Goal: Task Accomplishment & Management: Complete application form

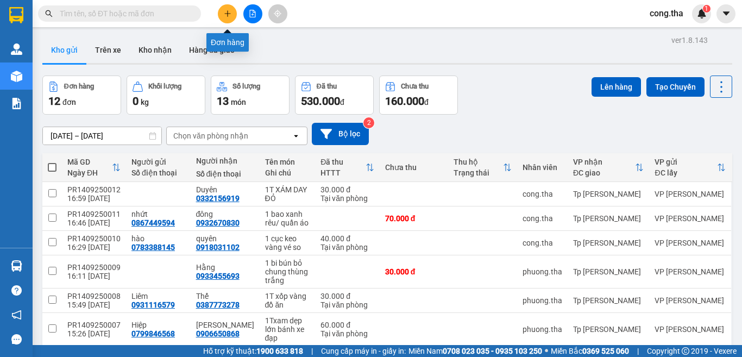
click at [232, 11] on button at bounding box center [227, 13] width 19 height 19
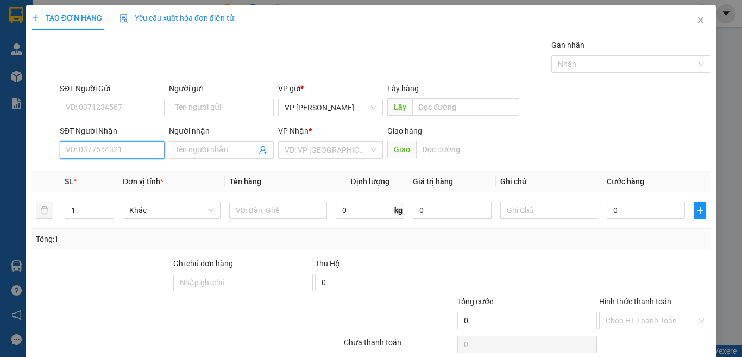
click at [111, 155] on input "SĐT Người Nhận" at bounding box center [112, 149] width 105 height 17
type input "0937008758"
click at [107, 172] on div "0937008758 - HẬU" at bounding box center [111, 172] width 90 height 12
type input "HẬU"
drag, startPoint x: 129, startPoint y: 147, endPoint x: 24, endPoint y: 190, distance: 113.3
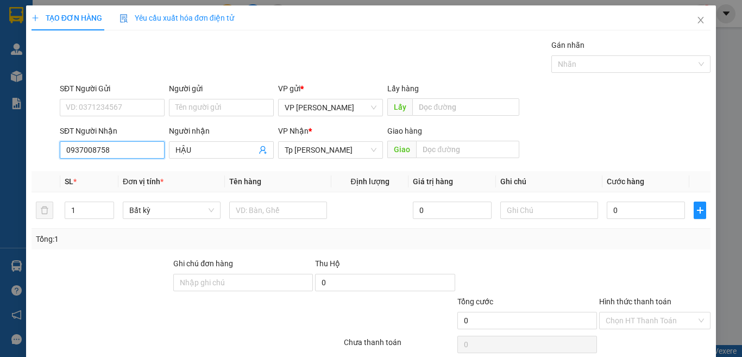
click at [24, 190] on div "TẠO ĐƠN HÀNG Yêu cầu xuất hóa đơn điện tử Transit Pickup Surcharge Ids Transit …" at bounding box center [371, 178] width 742 height 357
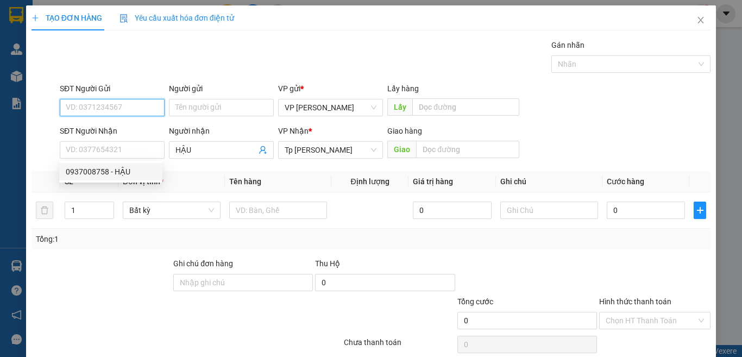
click at [122, 108] on input "SĐT Người Gửi" at bounding box center [112, 107] width 105 height 17
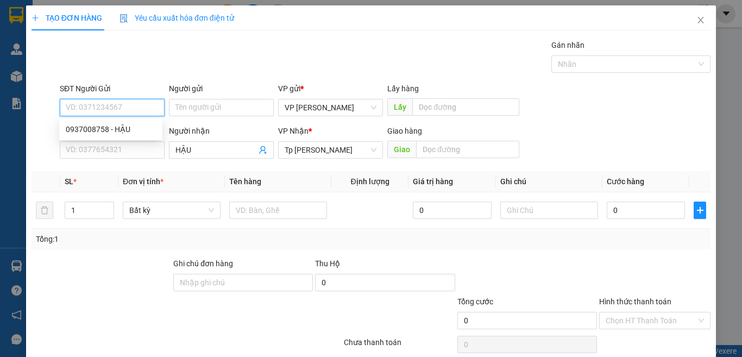
paste input "0937008758"
type input "0937008758"
click at [130, 133] on div "0937008758 - HẬU" at bounding box center [111, 129] width 90 height 12
type input "HẬU"
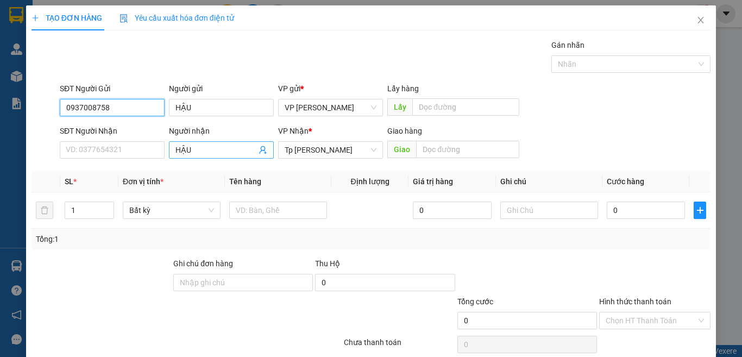
type input "0937008758"
drag, startPoint x: 192, startPoint y: 151, endPoint x: 139, endPoint y: 168, distance: 56.5
click at [139, 168] on div "Transit Pickup Surcharge Ids Transit Deliver Surcharge Ids Transit Deliver Surc…" at bounding box center [371, 210] width 679 height 342
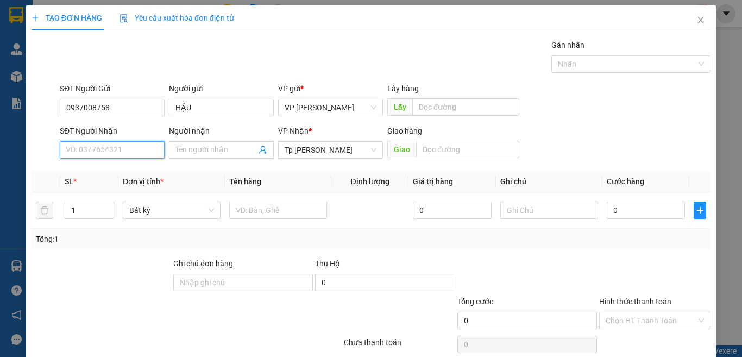
click at [97, 155] on input "SĐT Người Nhận" at bounding box center [112, 149] width 105 height 17
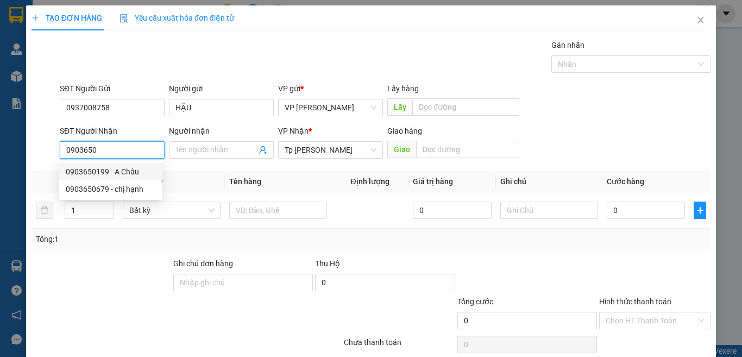
click at [135, 169] on div "0903650199 - A Châu" at bounding box center [111, 172] width 90 height 12
type input "0903650199"
type input "A Châu"
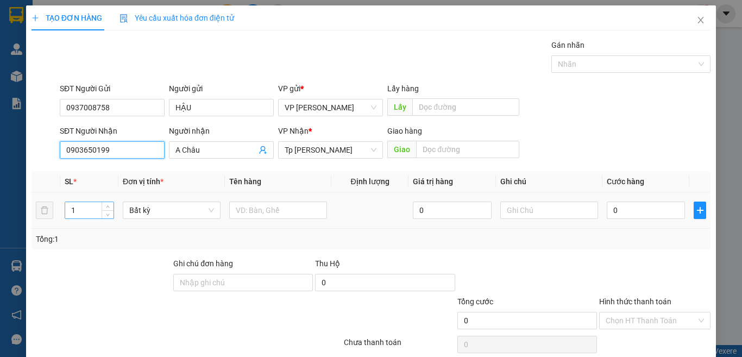
type input "0903650199"
drag, startPoint x: 79, startPoint y: 216, endPoint x: 48, endPoint y: 227, distance: 33.0
click at [48, 227] on tr "1 Bất kỳ 0 0" at bounding box center [371, 210] width 679 height 36
type input "2"
click at [284, 208] on input "text" at bounding box center [278, 210] width 98 height 17
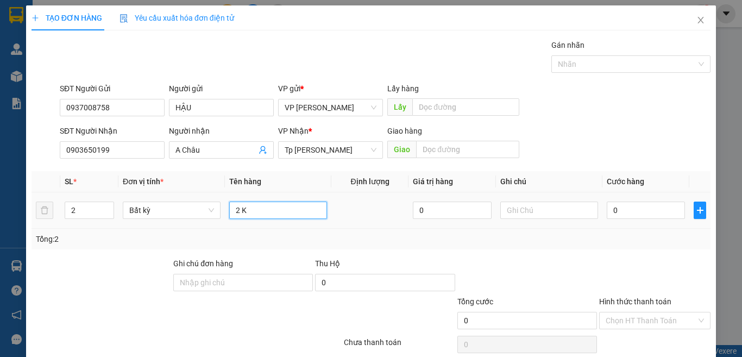
paste input "ỊE"
paste input "IẸN"
paste input "Ă"
paste input "Ắ"
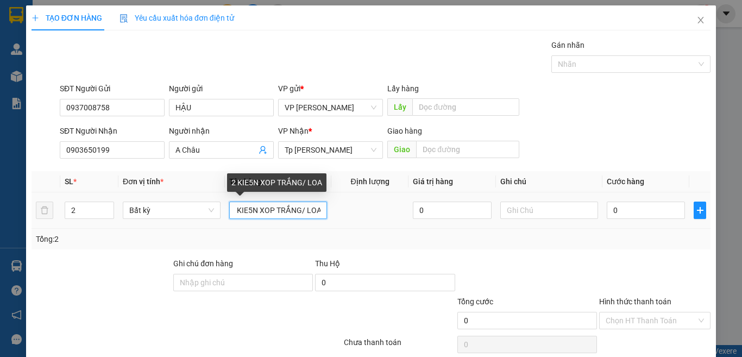
click at [249, 214] on input "2 KIE5N XOP TRẮNG/ LOA" at bounding box center [278, 210] width 98 height 17
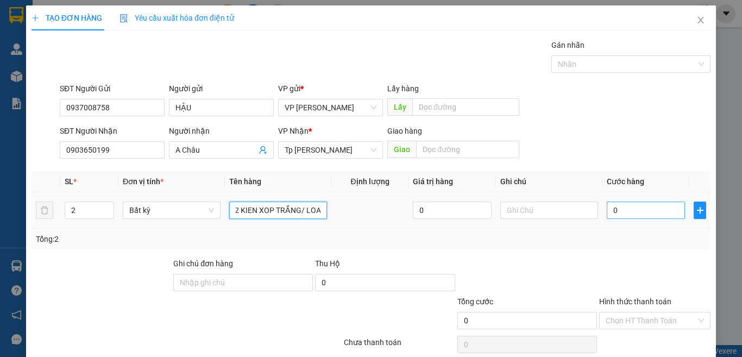
type input "2 KIEN XOP TRẮNG/ LOA"
click at [638, 215] on input "0" at bounding box center [646, 210] width 78 height 17
type input "3"
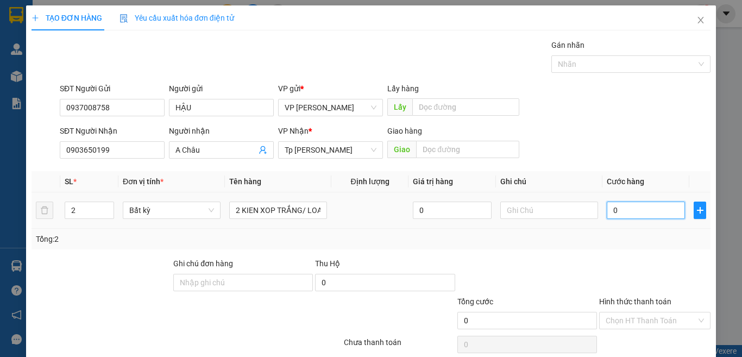
type input "3"
type input "30"
type input "300"
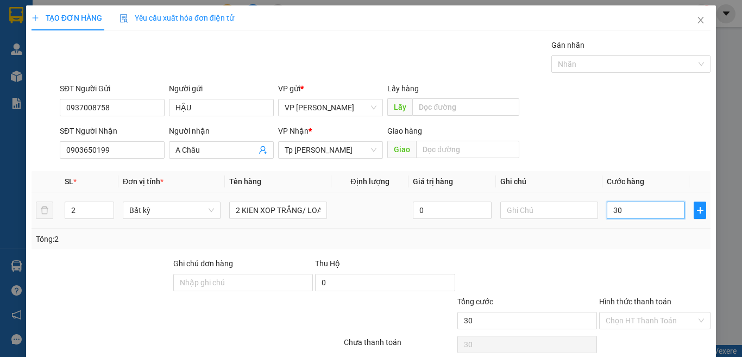
type input "300"
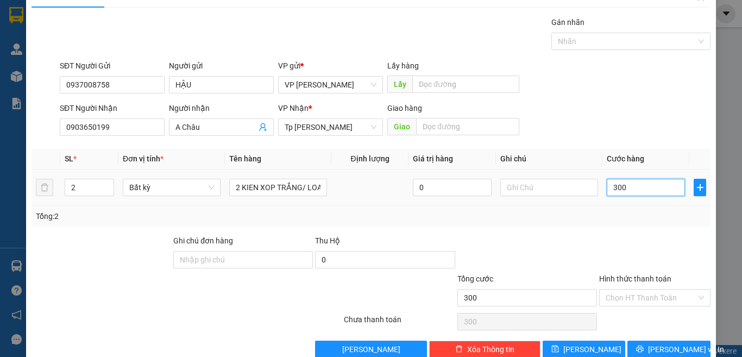
scroll to position [45, 0]
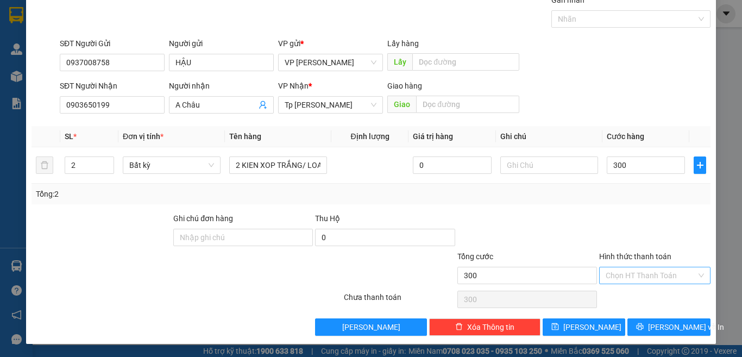
type input "300.000"
click at [650, 277] on input "Hình thức thanh toán" at bounding box center [651, 275] width 91 height 16
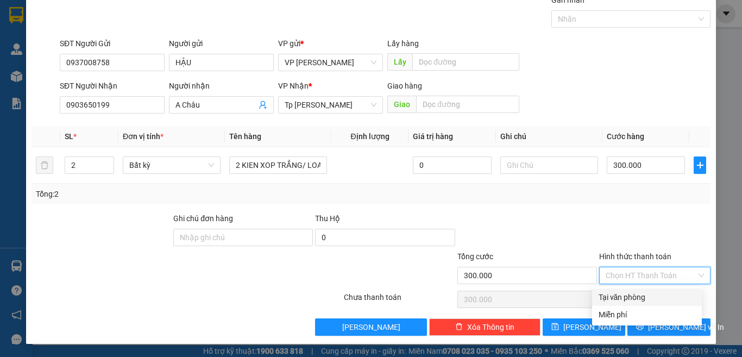
click at [645, 297] on div "Tại văn phòng" at bounding box center [647, 297] width 97 height 12
type input "0"
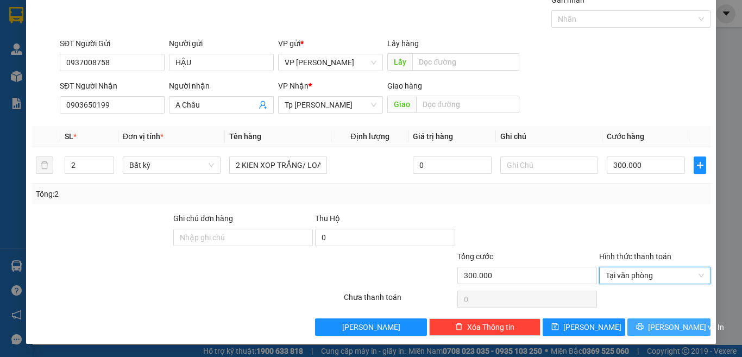
click at [651, 326] on button "[PERSON_NAME] và In" at bounding box center [669, 326] width 83 height 17
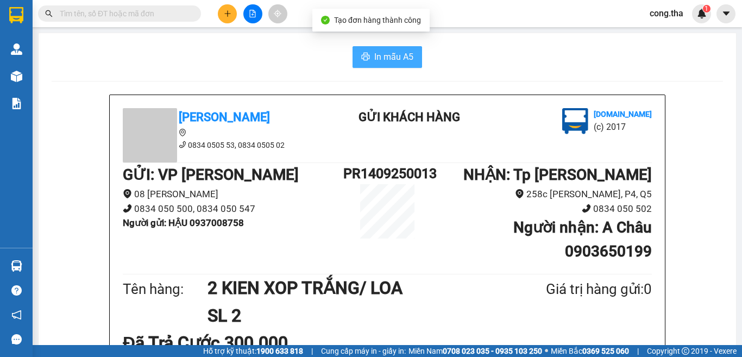
click at [387, 60] on span "In mẫu A5" at bounding box center [393, 57] width 39 height 14
click at [392, 52] on span "In mẫu A5" at bounding box center [393, 57] width 39 height 14
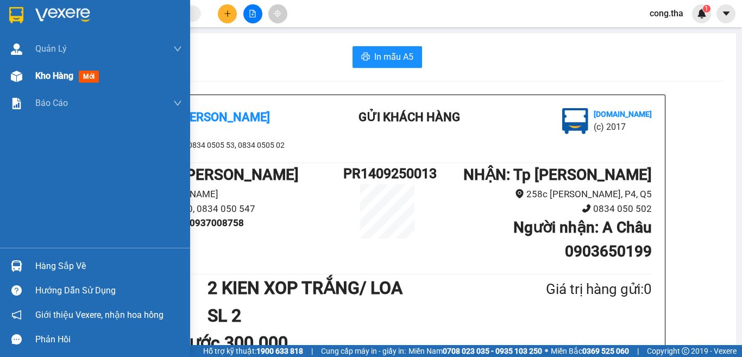
click at [89, 77] on span "mới" at bounding box center [89, 77] width 20 height 12
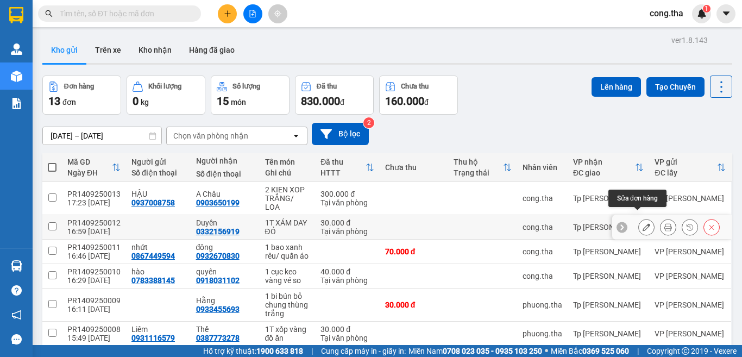
click at [643, 223] on icon at bounding box center [647, 227] width 8 height 8
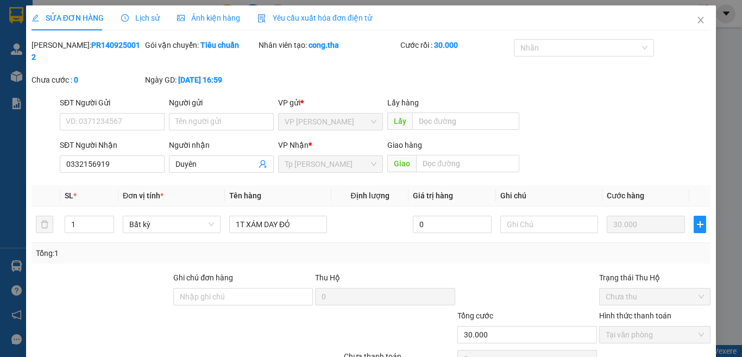
type input "0332156919"
type input "30.000"
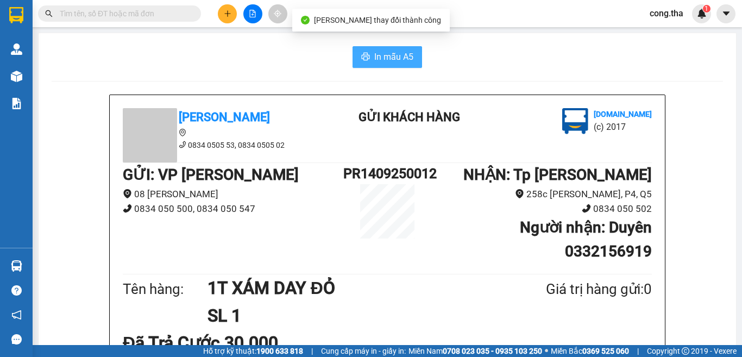
click at [375, 60] on span "In mẫu A5" at bounding box center [393, 57] width 39 height 14
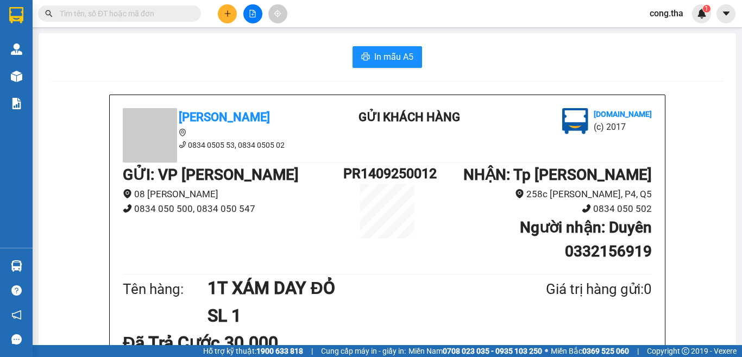
click at [145, 18] on input "text" at bounding box center [124, 14] width 128 height 12
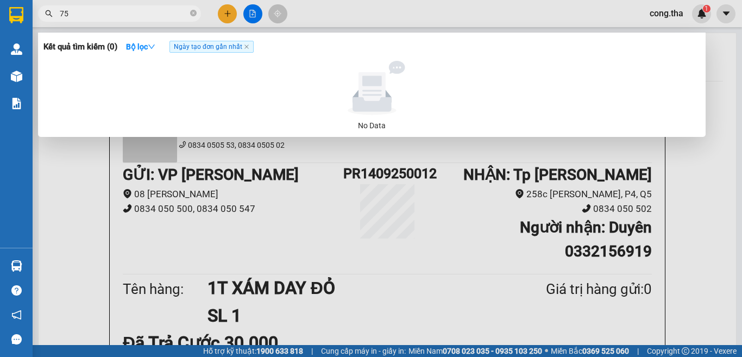
type input "7"
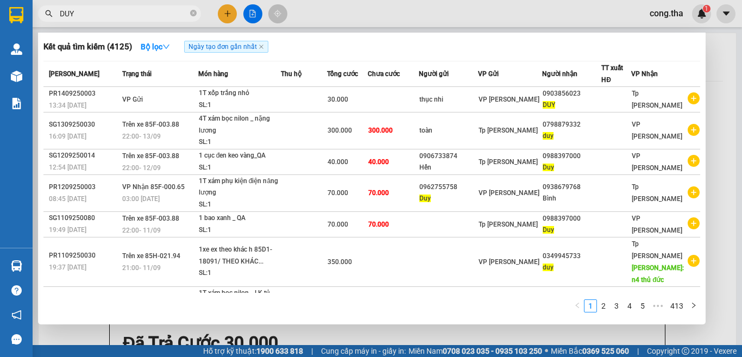
type input "DUY"
click at [228, 10] on div at bounding box center [371, 178] width 742 height 357
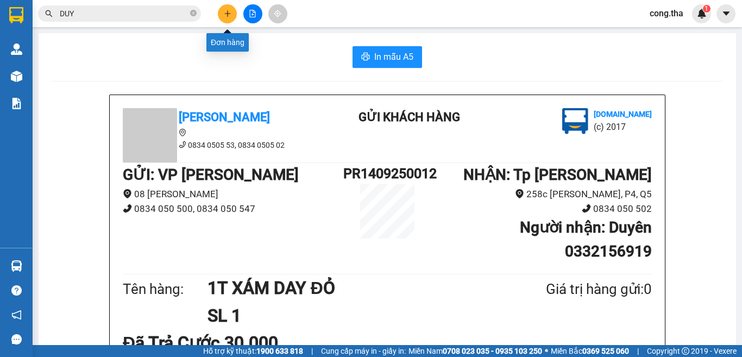
click at [228, 10] on icon "plus" at bounding box center [228, 14] width 8 height 8
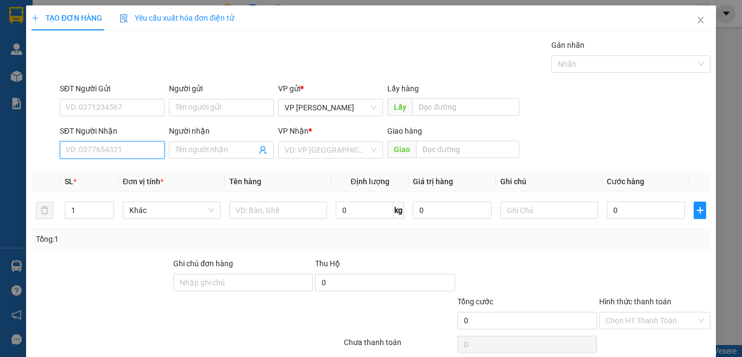
click at [137, 151] on input "SĐT Người Nhận" at bounding box center [112, 149] width 105 height 17
type input "0932670830"
click at [122, 167] on div "0932670830 - đông" at bounding box center [111, 172] width 90 height 12
type input "đông"
type input "0932670830"
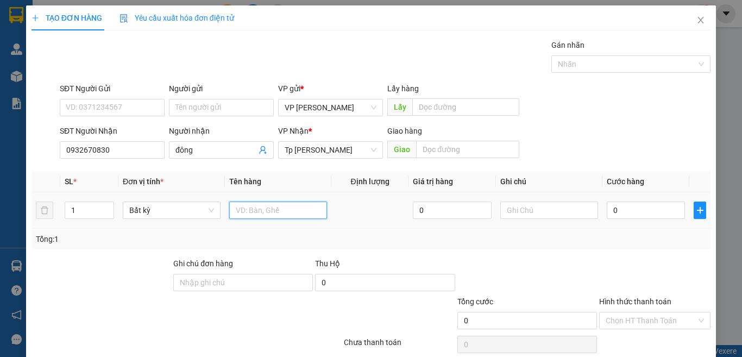
click at [294, 208] on input "text" at bounding box center [278, 210] width 98 height 17
paste input "Ă"
paste input "Ắ"
paste input "ÁO"
paste input "Á"
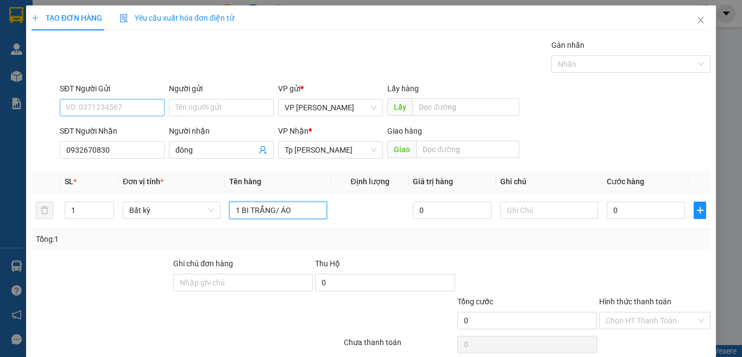
type input "1 BI TRẮNG/ ÁO"
click at [124, 105] on input "SĐT Người Gửi" at bounding box center [112, 107] width 105 height 17
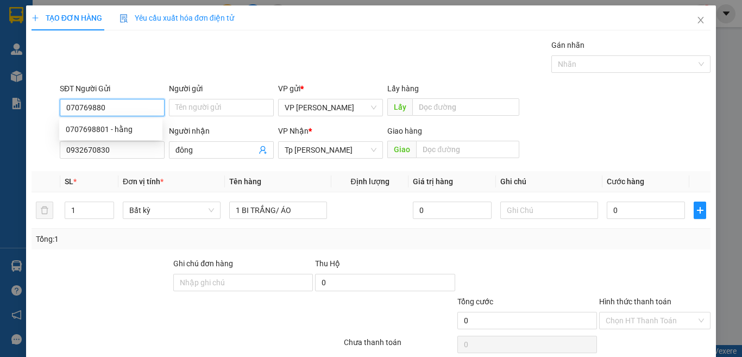
type input "0707698801"
click at [128, 130] on div "0707698801 - hằng" at bounding box center [111, 129] width 90 height 12
type input "hằng"
type input "0707698801"
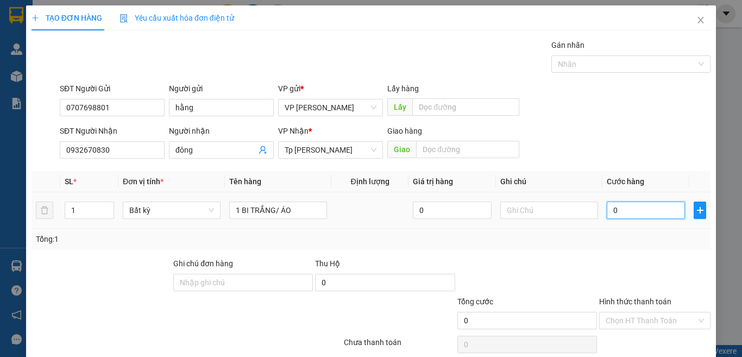
click at [648, 211] on input "0" at bounding box center [646, 210] width 78 height 17
type input "3"
type input "30"
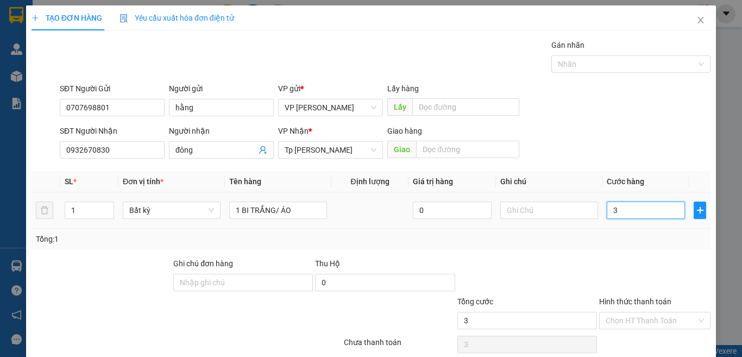
type input "30"
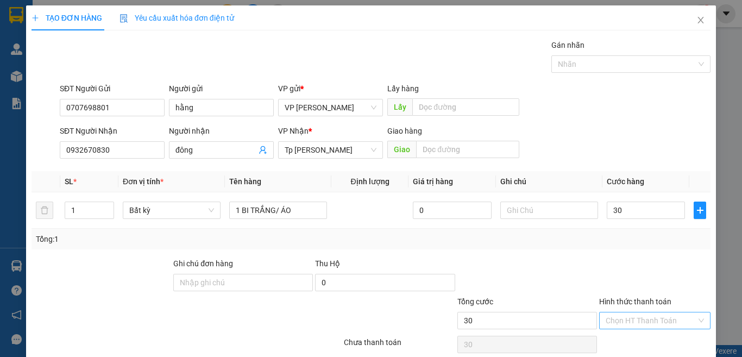
type input "30.000"
click at [631, 313] on input "Hình thức thanh toán" at bounding box center [651, 321] width 91 height 16
click at [637, 336] on div "Tại văn phòng" at bounding box center [647, 342] width 97 height 12
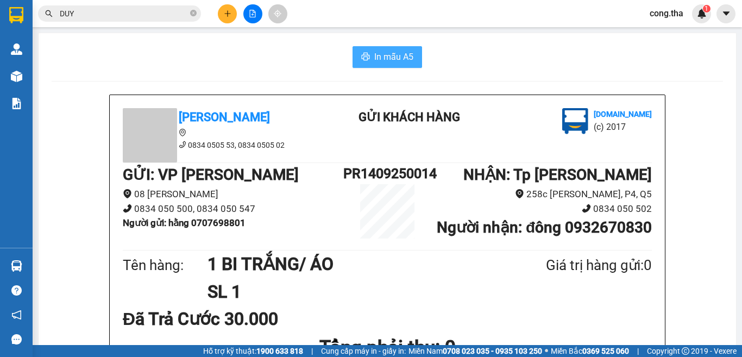
click at [409, 64] on button "In mẫu A5" at bounding box center [388, 57] width 70 height 22
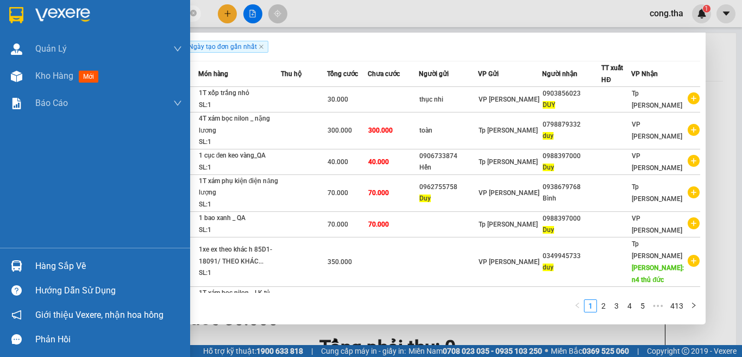
drag, startPoint x: 54, startPoint y: 24, endPoint x: 22, endPoint y: 34, distance: 33.7
click at [22, 34] on section "Kết quả tìm kiếm ( 4125 ) Bộ lọc Ngày tạo đơn gần nhất Mã ĐH Trạng thái Món hàn…" at bounding box center [371, 178] width 742 height 357
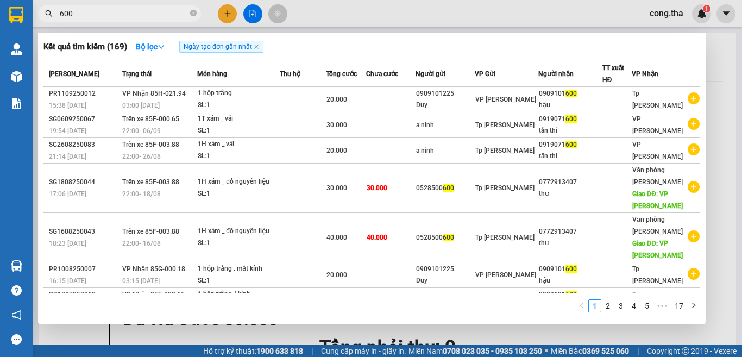
type input "600"
click at [229, 14] on div at bounding box center [371, 178] width 742 height 357
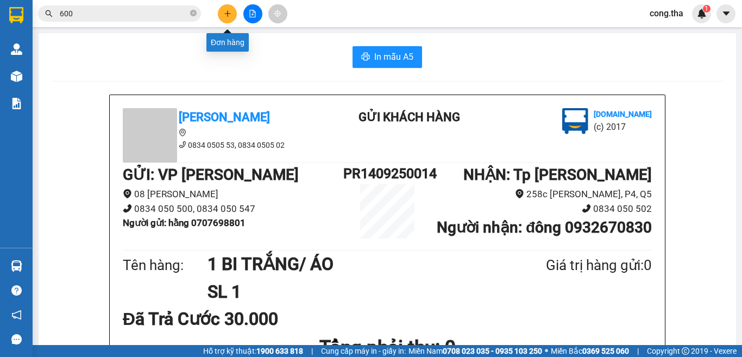
click at [229, 14] on icon "plus" at bounding box center [227, 13] width 6 height 1
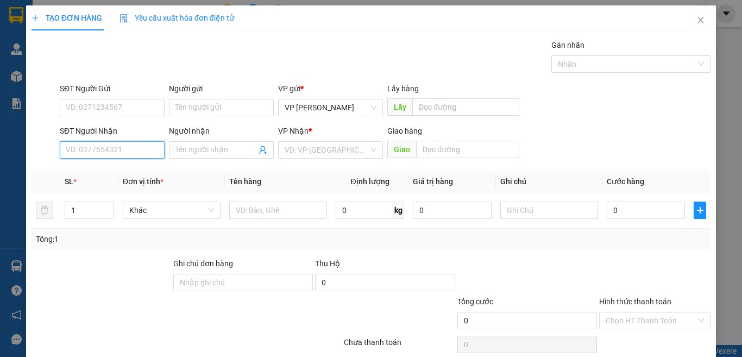
click at [117, 155] on input "SĐT Người Nhận" at bounding box center [112, 149] width 105 height 17
click at [117, 174] on div "0968552539 - ÚT HÀO" at bounding box center [111, 172] width 90 height 12
type input "0968552539"
type input "ÚT HÀO"
type input "0968552539"
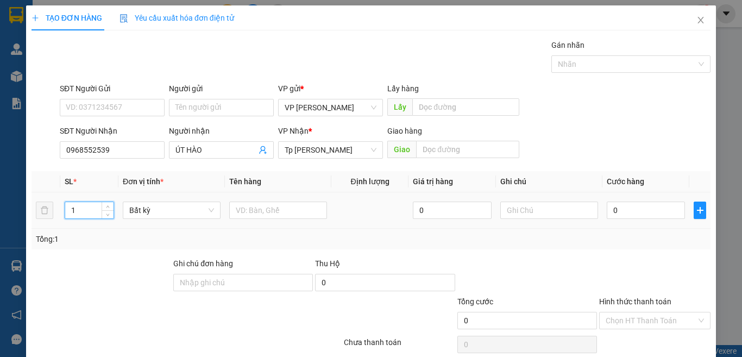
drag, startPoint x: 76, startPoint y: 209, endPoint x: 55, endPoint y: 215, distance: 21.7
click at [55, 215] on tr "1 Bất kỳ 0 0" at bounding box center [371, 210] width 679 height 36
type input "2"
click at [291, 213] on input "text" at bounding box center [278, 210] width 98 height 17
paste input "á"
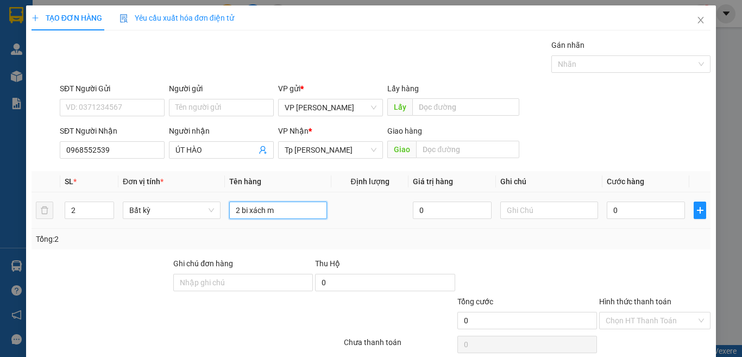
paste input "ă"
paste input "ắ"
type input "2 bi xách mắm"
click at [614, 206] on input "0" at bounding box center [646, 210] width 78 height 17
type input "6"
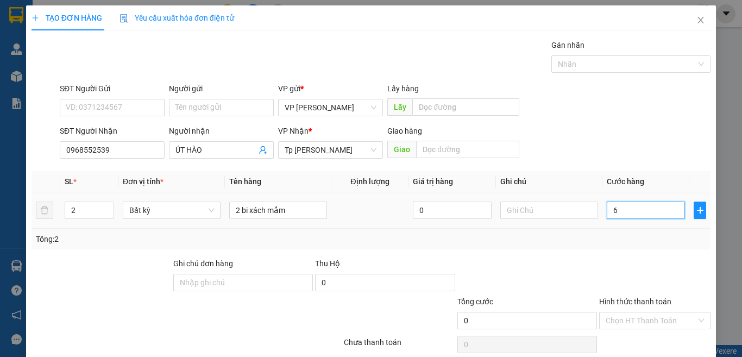
type input "6"
type input "0"
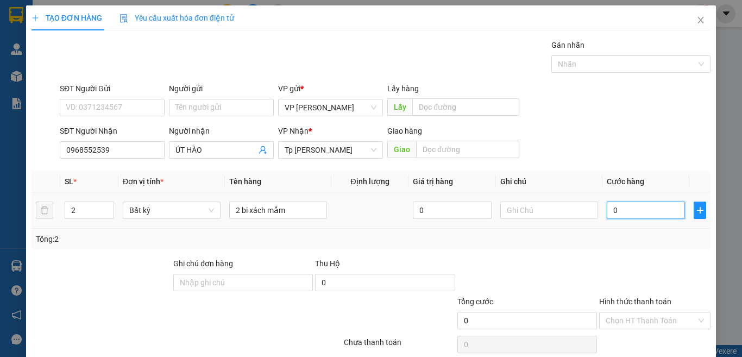
type input "04"
type input "4"
type input "040"
type input "40"
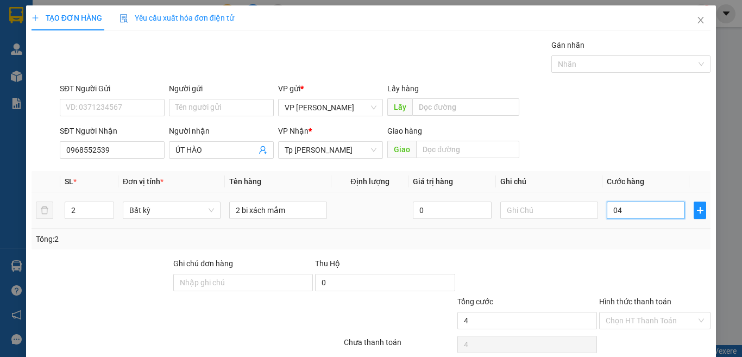
type input "40"
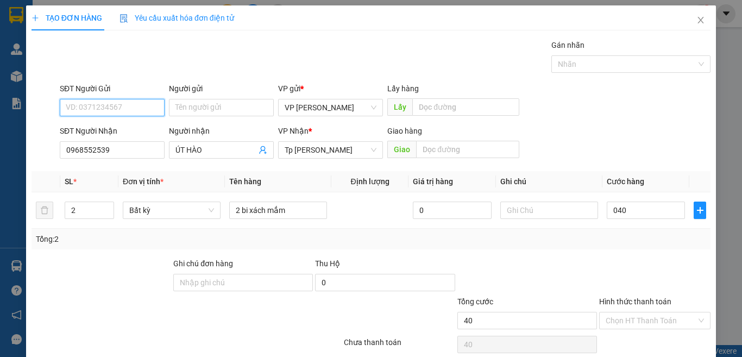
type input "40.000"
click at [148, 110] on input "SĐT Người Gửi" at bounding box center [112, 107] width 105 height 17
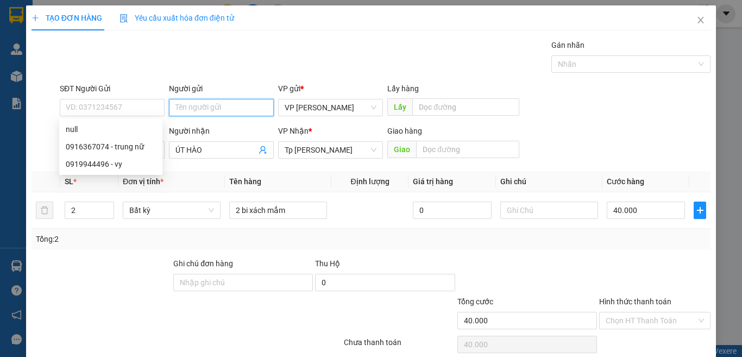
click at [199, 108] on input "Người gửi" at bounding box center [221, 107] width 105 height 17
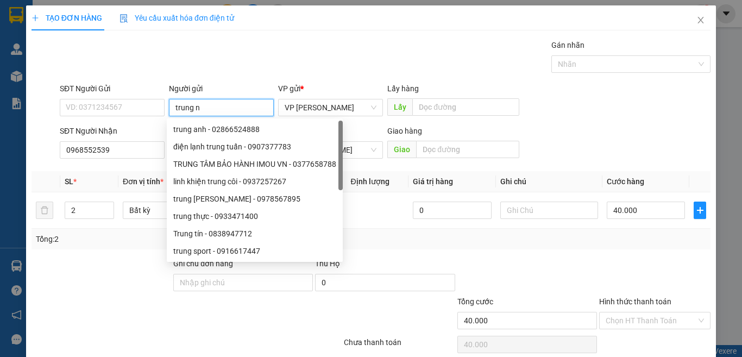
paste input "ư"
paste input "ữ"
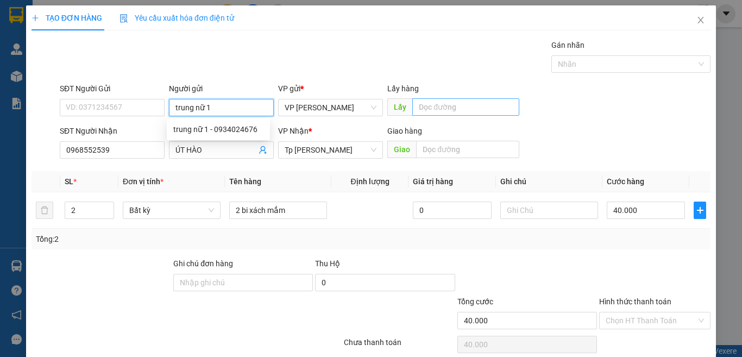
type input "trung nữ 1"
click at [461, 110] on input "text" at bounding box center [466, 106] width 107 height 17
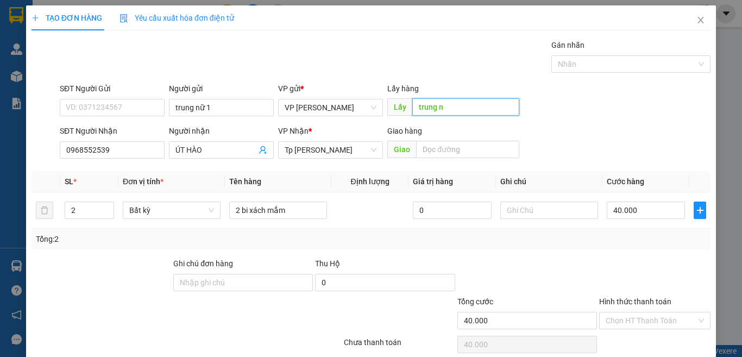
paste input "ư"
type input "trung nư 1"
click at [664, 313] on input "Hình thức thanh toán" at bounding box center [651, 321] width 91 height 16
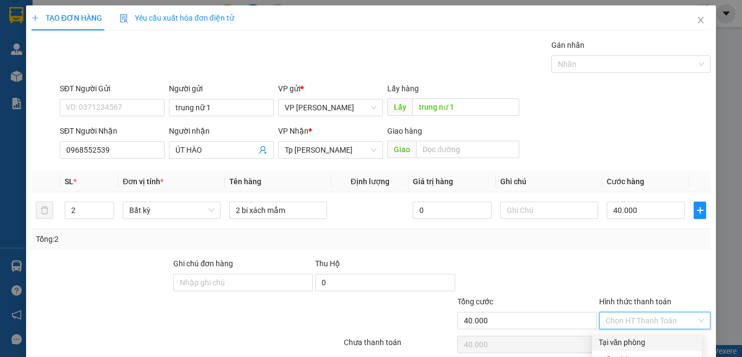
click at [657, 336] on div "Tại văn phòng" at bounding box center [647, 342] width 97 height 12
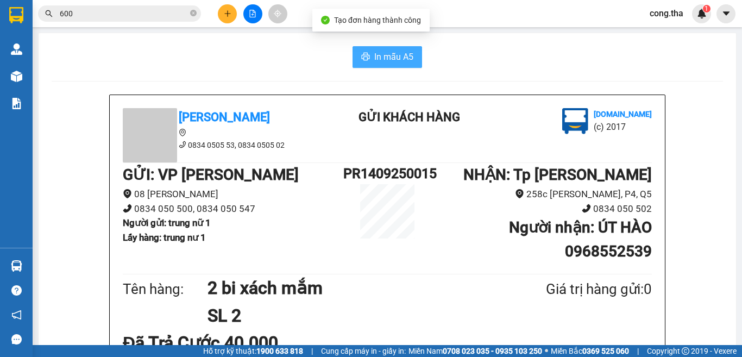
click at [386, 48] on button "In mẫu A5" at bounding box center [388, 57] width 70 height 22
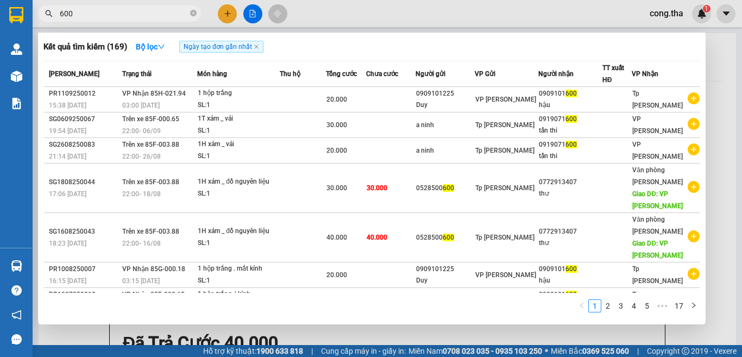
drag, startPoint x: 109, startPoint y: 16, endPoint x: 742, endPoint y: 220, distance: 664.5
click at [209, 23] on div "Kết quả tìm kiếm ( 169 ) Bộ lọc Ngày tạo đơn gần nhất Mã ĐH Trạng thái Món hàng…" at bounding box center [106, 13] width 212 height 19
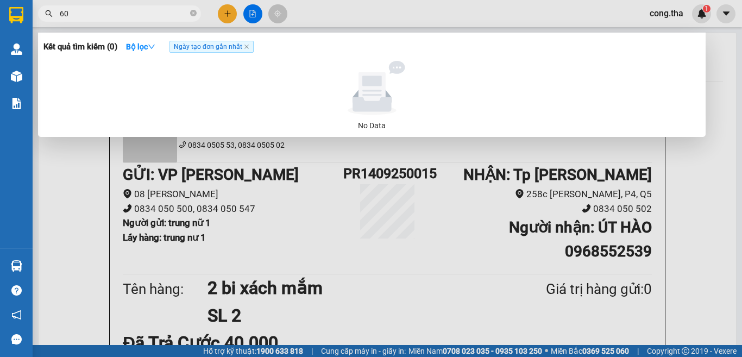
type input "6"
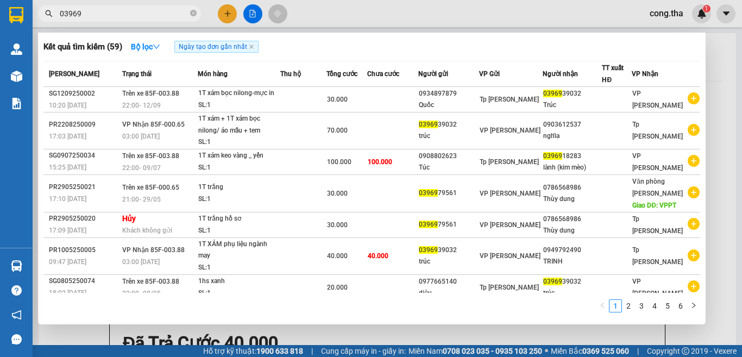
type input "03969"
drag, startPoint x: 728, startPoint y: 3, endPoint x: 565, endPoint y: 3, distance: 163.6
click at [565, 3] on div at bounding box center [371, 178] width 742 height 357
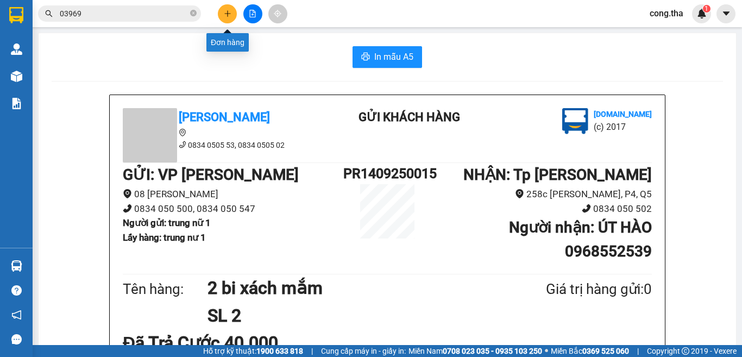
click at [219, 16] on button at bounding box center [227, 13] width 19 height 19
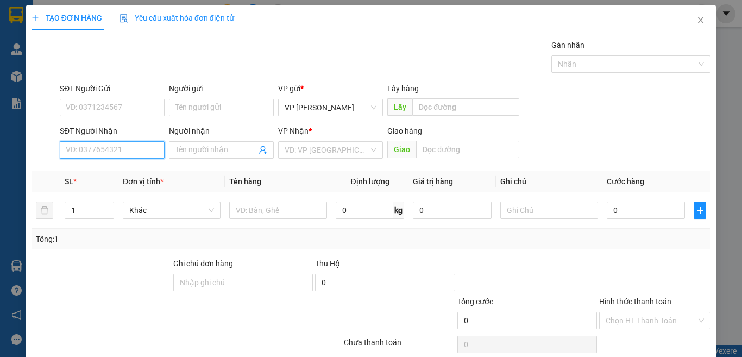
click at [122, 148] on input "SĐT Người Nhận" at bounding box center [112, 149] width 105 height 17
drag, startPoint x: 119, startPoint y: 155, endPoint x: 36, endPoint y: 170, distance: 83.9
click at [36, 170] on div "Transit Pickup Surcharge Ids Transit Deliver Surcharge Ids Transit Deliver Surc…" at bounding box center [371, 210] width 679 height 342
click at [110, 168] on div "0937755576 - [PERSON_NAME]" at bounding box center [119, 172] width 107 height 12
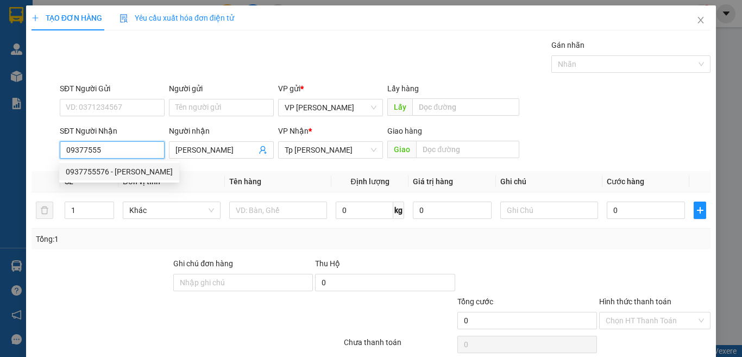
type input "0937755576"
type input "[PERSON_NAME]"
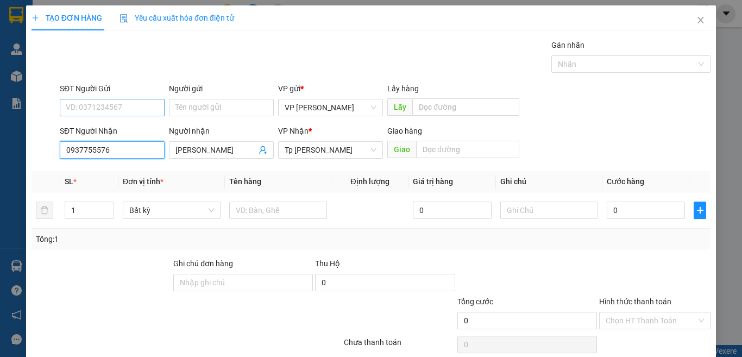
type input "0937755576"
click at [131, 109] on input "SĐT Người Gửi" at bounding box center [112, 107] width 105 height 17
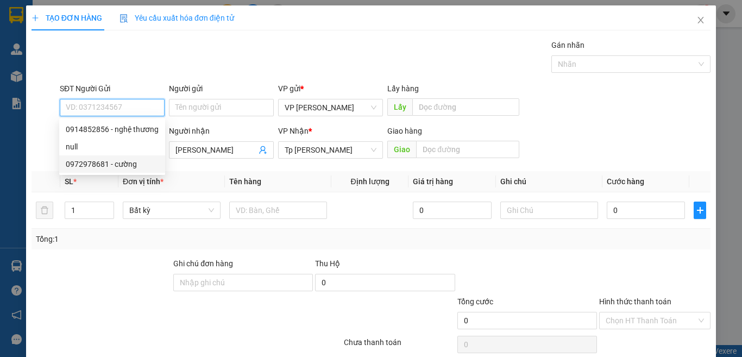
click at [128, 170] on div "0972978681 - cường" at bounding box center [112, 163] width 106 height 17
type input "0972978681"
type input "cường"
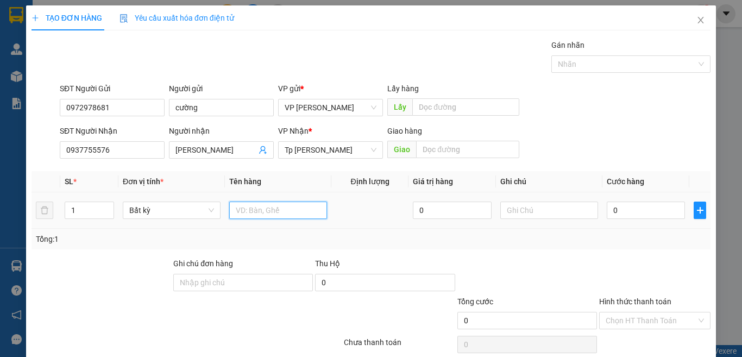
click at [276, 208] on input "text" at bounding box center [278, 210] width 98 height 17
paste input "À"
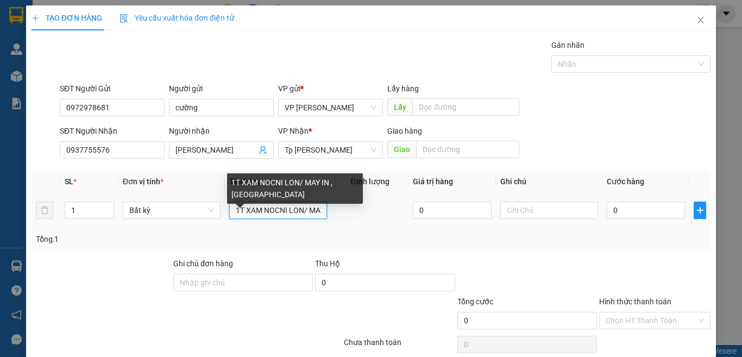
click at [306, 208] on input "1T XAM NOCNI LON/ MAY IN ,[GEOGRAPHIC_DATA]" at bounding box center [278, 210] width 98 height 17
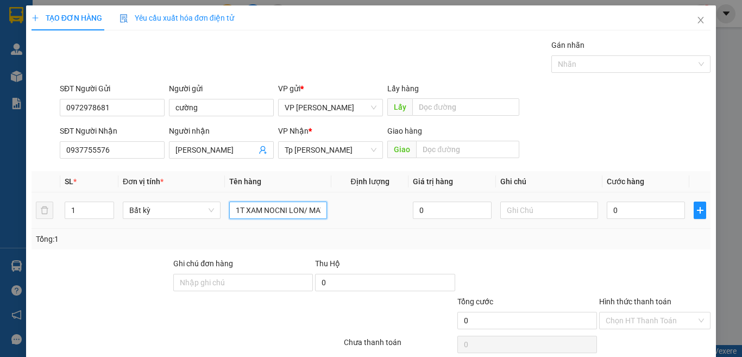
type input "1T XAM NOCNI LON/ MAY IN MÀU"
click at [627, 220] on div "0" at bounding box center [646, 210] width 78 height 22
click at [635, 206] on input "0" at bounding box center [646, 210] width 78 height 17
type input "6"
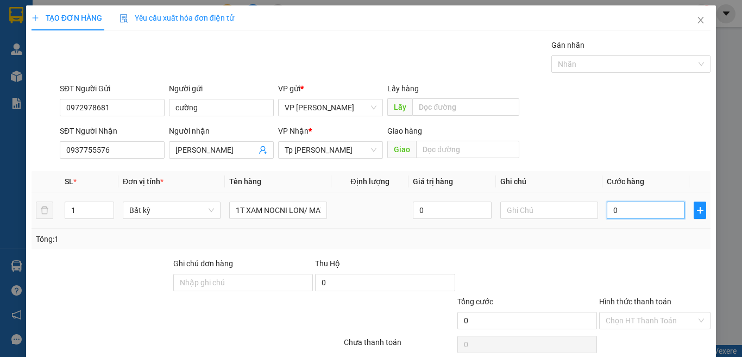
type input "6"
type input "60"
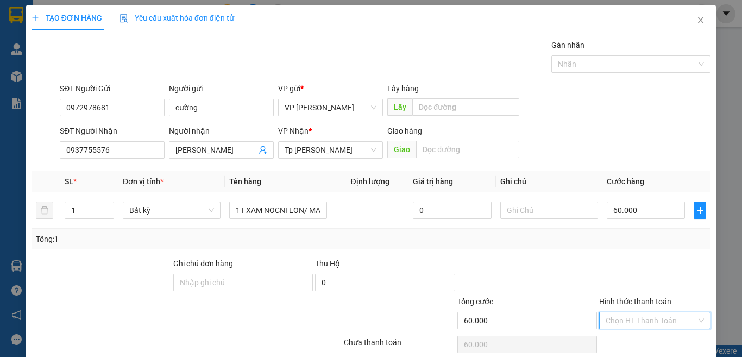
click at [642, 313] on input "Hình thức thanh toán" at bounding box center [651, 321] width 91 height 16
click at [651, 336] on div "Tại văn phòng" at bounding box center [647, 342] width 97 height 12
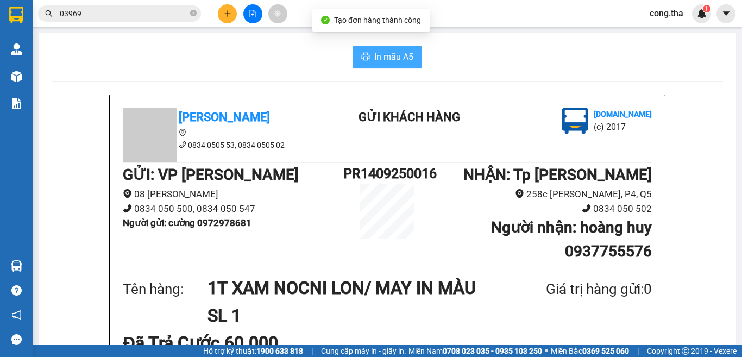
click at [376, 58] on span "In mẫu A5" at bounding box center [393, 57] width 39 height 14
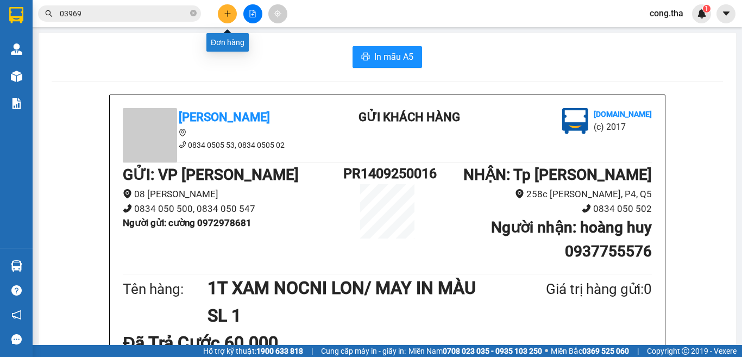
click at [227, 15] on icon "plus" at bounding box center [228, 14] width 8 height 8
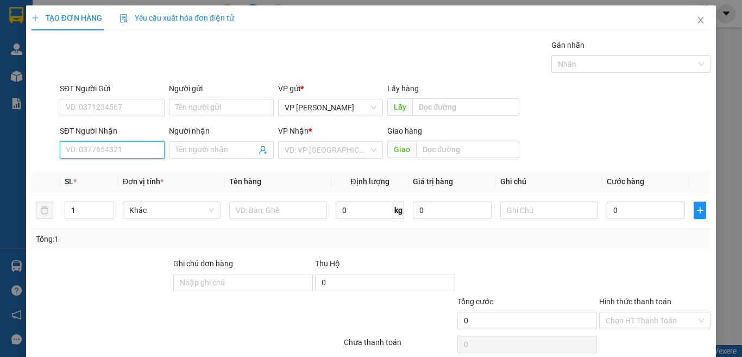
click at [135, 149] on input "SĐT Người Nhận" at bounding box center [112, 149] width 105 height 17
type input "0938303638"
click at [132, 170] on div "0938303638 - a trường" at bounding box center [111, 172] width 90 height 12
type input "a trường"
type input "0938303638"
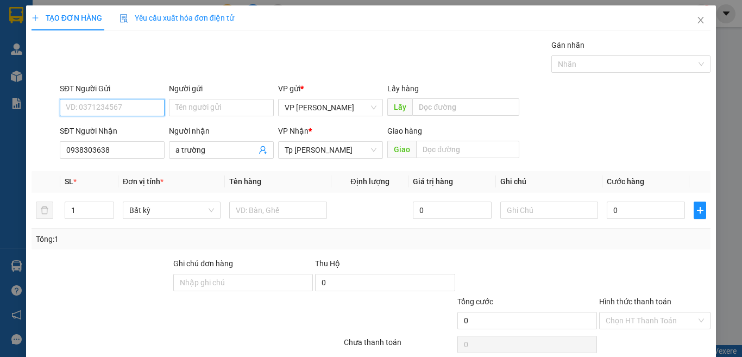
click at [144, 99] on input "SĐT Người Gửi" at bounding box center [112, 107] width 105 height 17
click at [134, 126] on div "0907814927 - TÂM" at bounding box center [111, 129] width 90 height 12
type input "0907814927"
type input "TÂM"
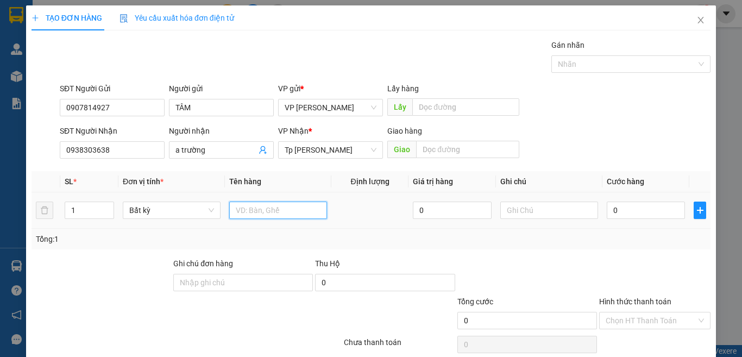
click at [281, 215] on input "text" at bounding box center [278, 210] width 98 height 17
paste input "À"
paste input "Đ"
paste input "Ô"
paste input "Ă"
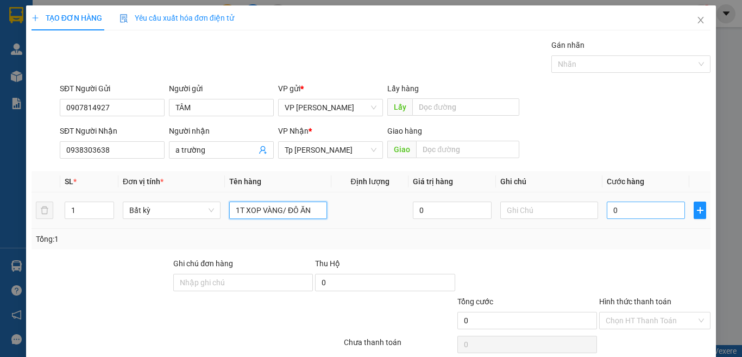
type input "1T XOP VÀNG/ ĐÔ ĂN"
click at [638, 212] on input "0" at bounding box center [646, 210] width 78 height 17
type input "4"
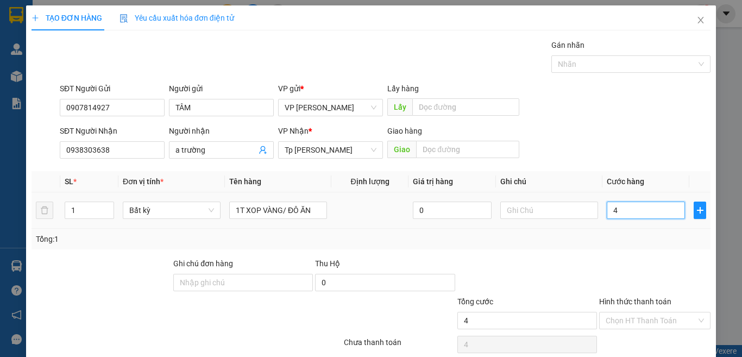
type input "40"
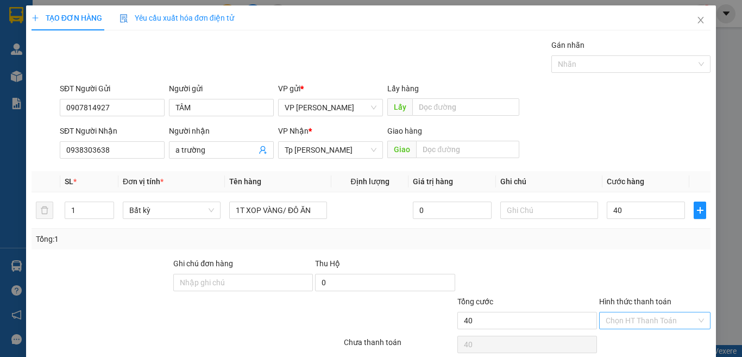
type input "40.000"
click at [616, 313] on input "Hình thức thanh toán" at bounding box center [651, 321] width 91 height 16
click at [623, 336] on div "Tại văn phòng" at bounding box center [647, 342] width 97 height 12
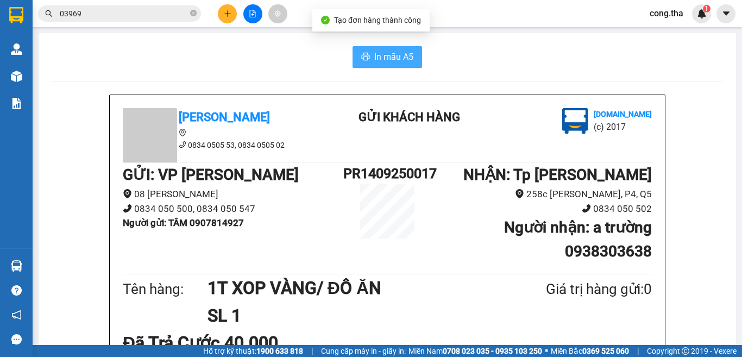
click at [365, 55] on icon "printer" at bounding box center [365, 56] width 9 height 9
click at [234, 14] on button at bounding box center [227, 13] width 19 height 19
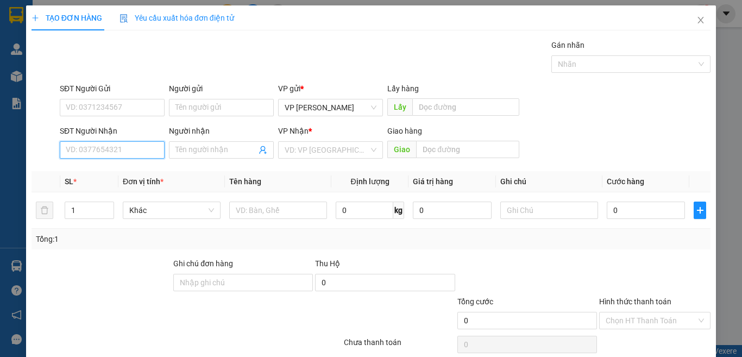
click at [124, 147] on input "SĐT Người Nhận" at bounding box center [112, 149] width 105 height 17
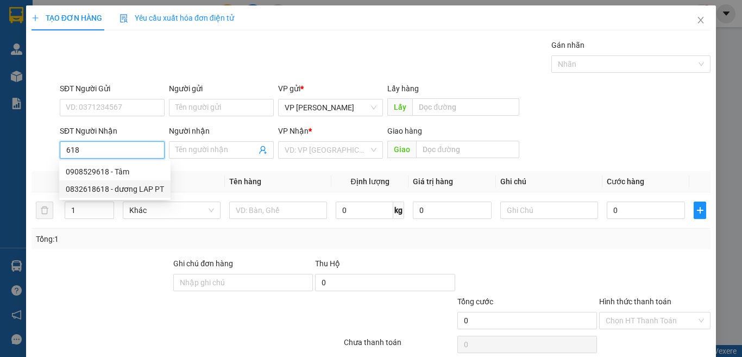
click at [135, 186] on div "0832618618 - dương LAP PT" at bounding box center [115, 189] width 98 height 12
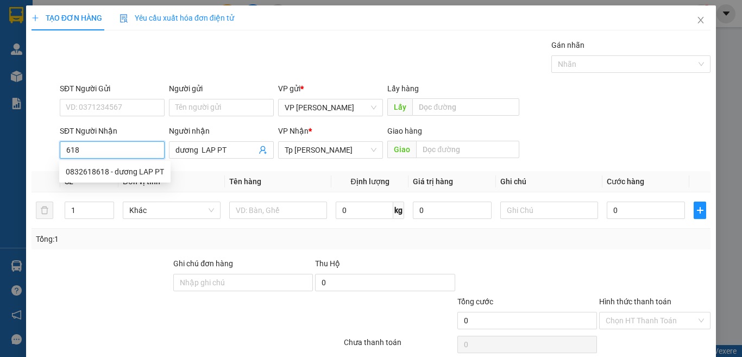
type input "0832618618"
type input "dương LAP PT"
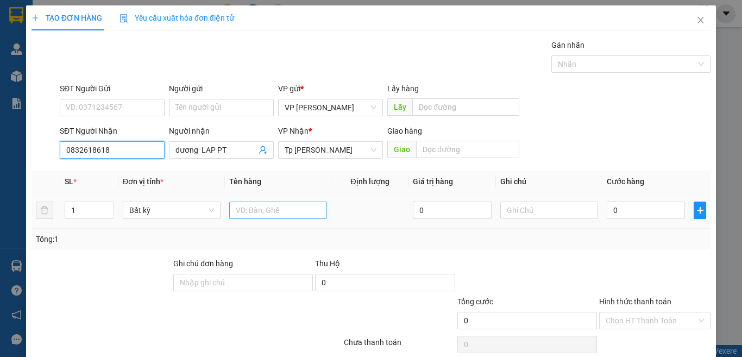
type input "0832618618"
click at [279, 211] on input "text" at bounding box center [278, 210] width 98 height 17
paste input "Á"
type input "1 HOP XÁM/ RANG"
click at [638, 199] on td "0" at bounding box center [646, 210] width 87 height 36
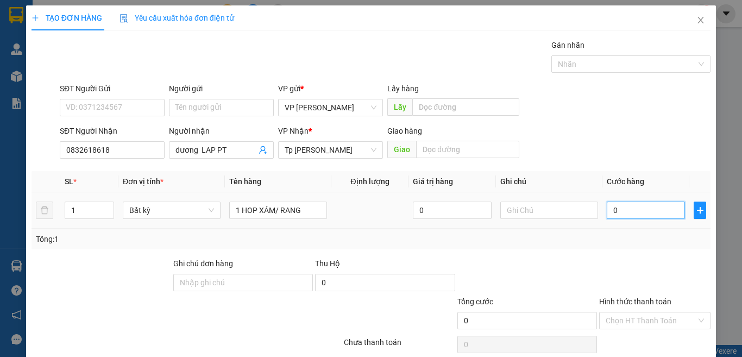
click at [639, 211] on input "0" at bounding box center [646, 210] width 78 height 17
type input "3"
type input "30"
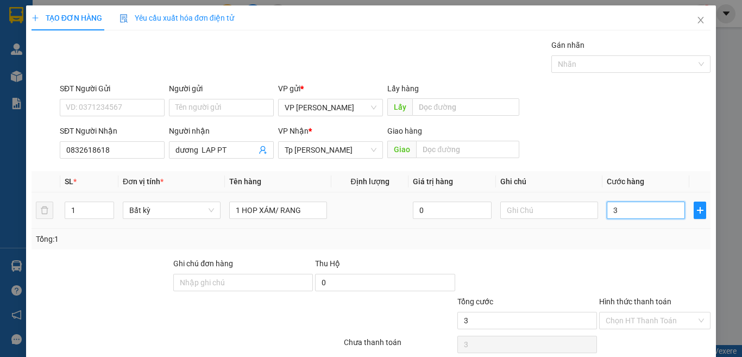
type input "30"
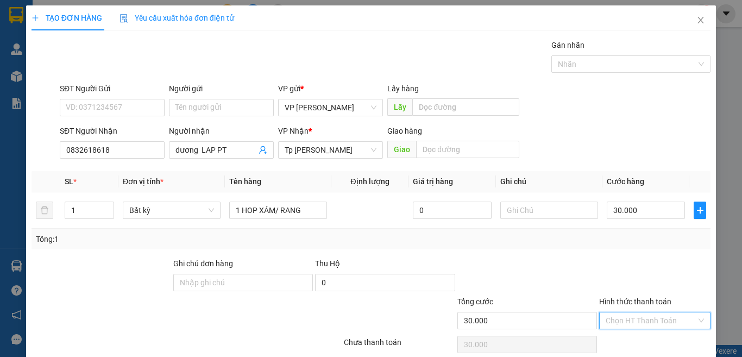
click at [632, 313] on input "Hình thức thanh toán" at bounding box center [651, 321] width 91 height 16
click at [626, 336] on div "Tại văn phòng" at bounding box center [647, 342] width 97 height 12
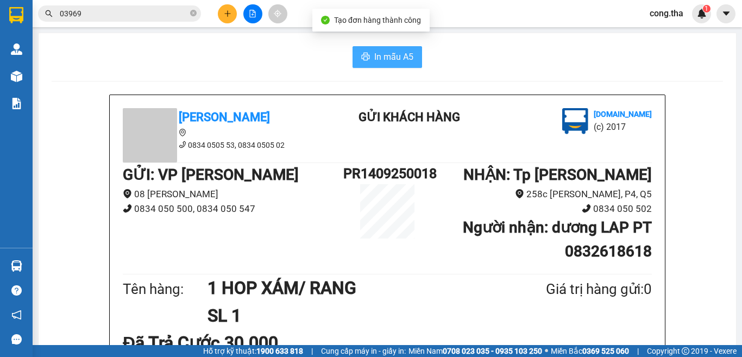
click at [389, 54] on span "In mẫu A5" at bounding box center [393, 57] width 39 height 14
